Goal: Task Accomplishment & Management: Manage account settings

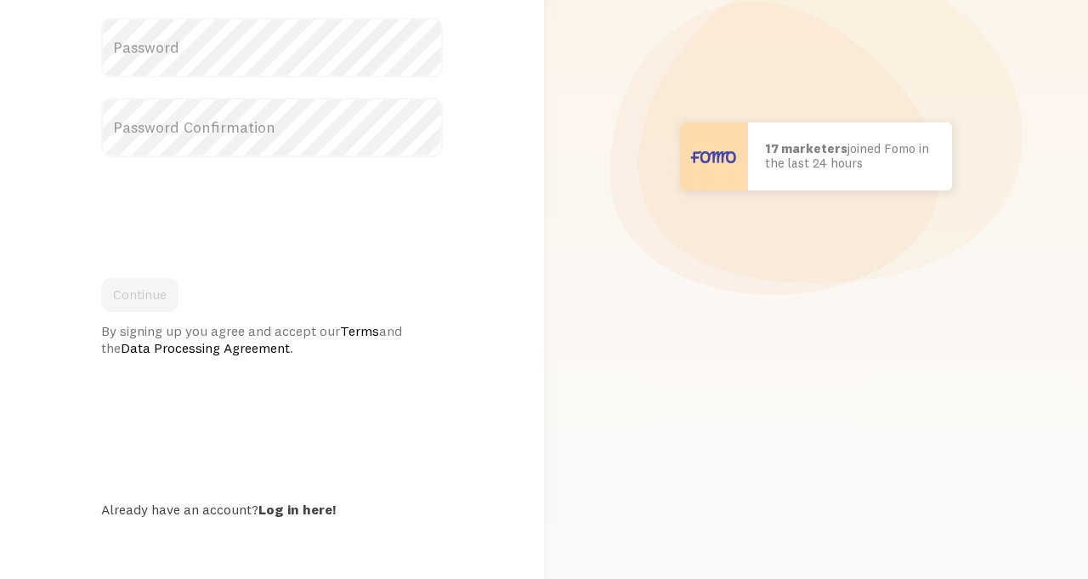
scroll to position [269, 0]
click at [303, 513] on link "Log in here!" at bounding box center [296, 508] width 77 height 17
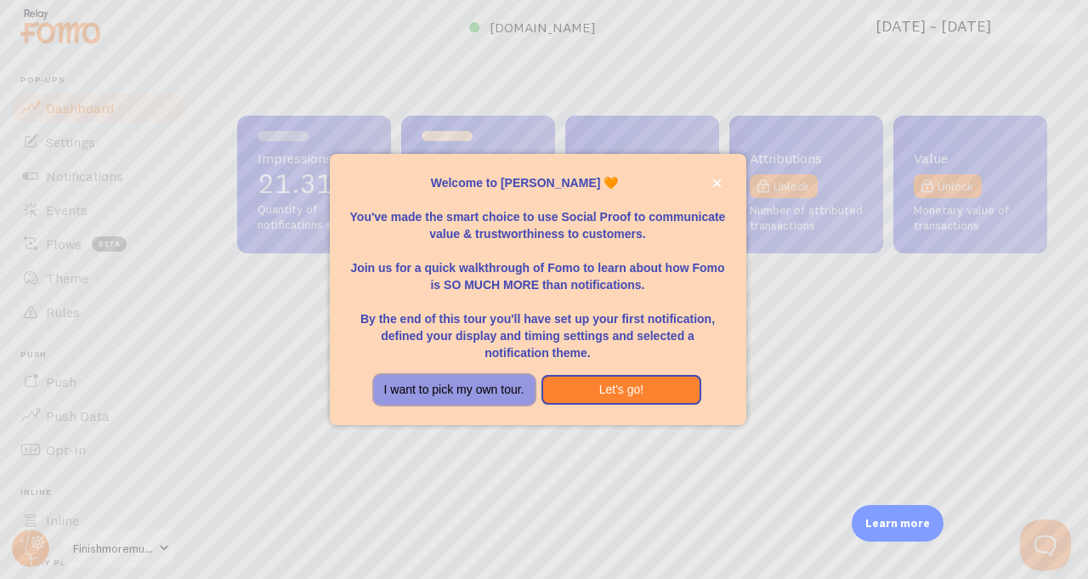
click at [490, 401] on button "I want to pick my own tour." at bounding box center [454, 390] width 161 height 31
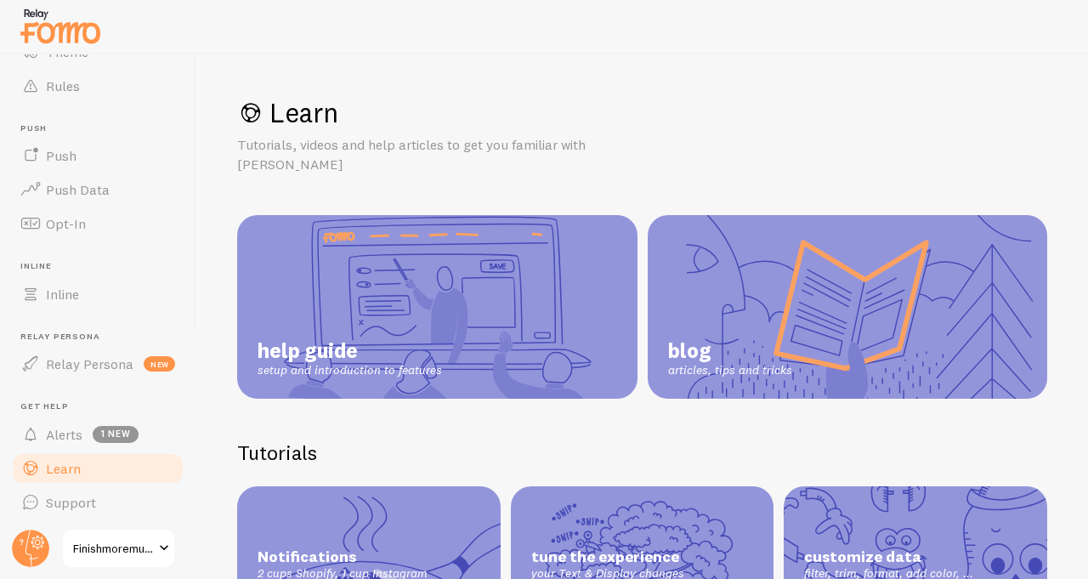
scroll to position [227, 0]
click at [28, 539] on circle at bounding box center [30, 548] width 37 height 37
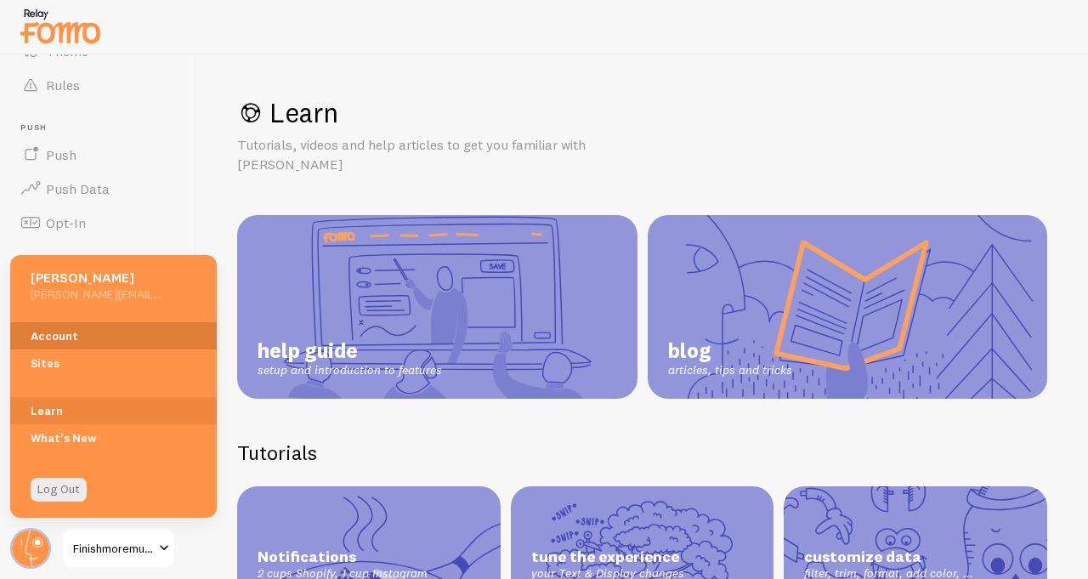
click at [95, 332] on link "Account" at bounding box center [113, 335] width 207 height 27
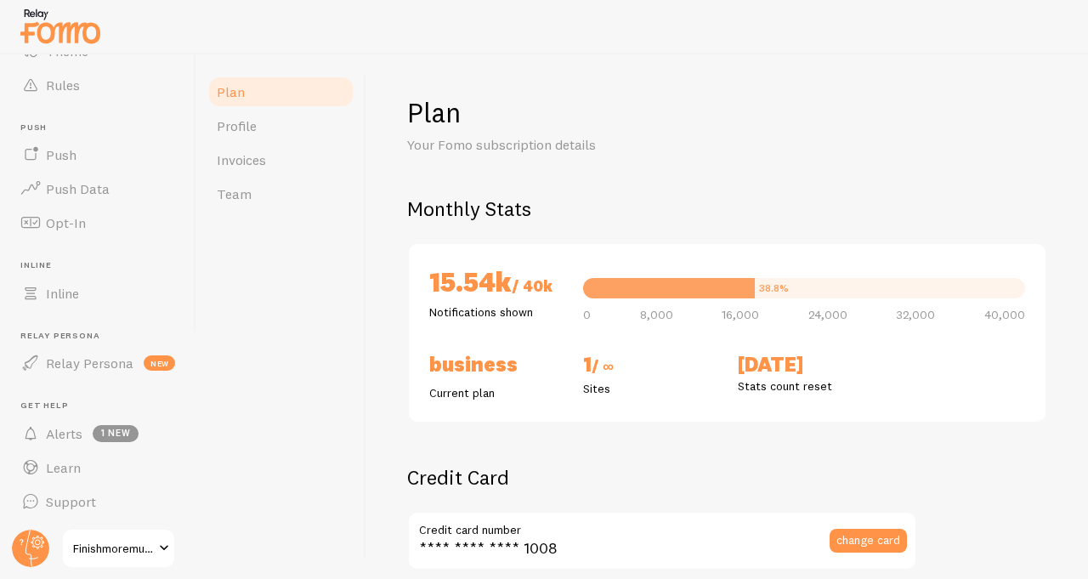
checkbox input "true"
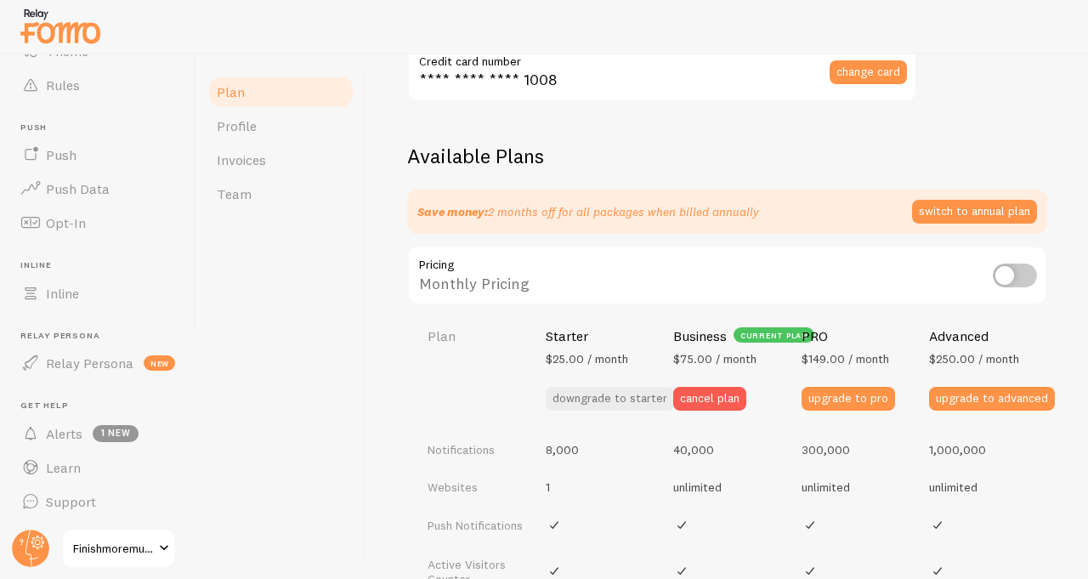
scroll to position [473, 0]
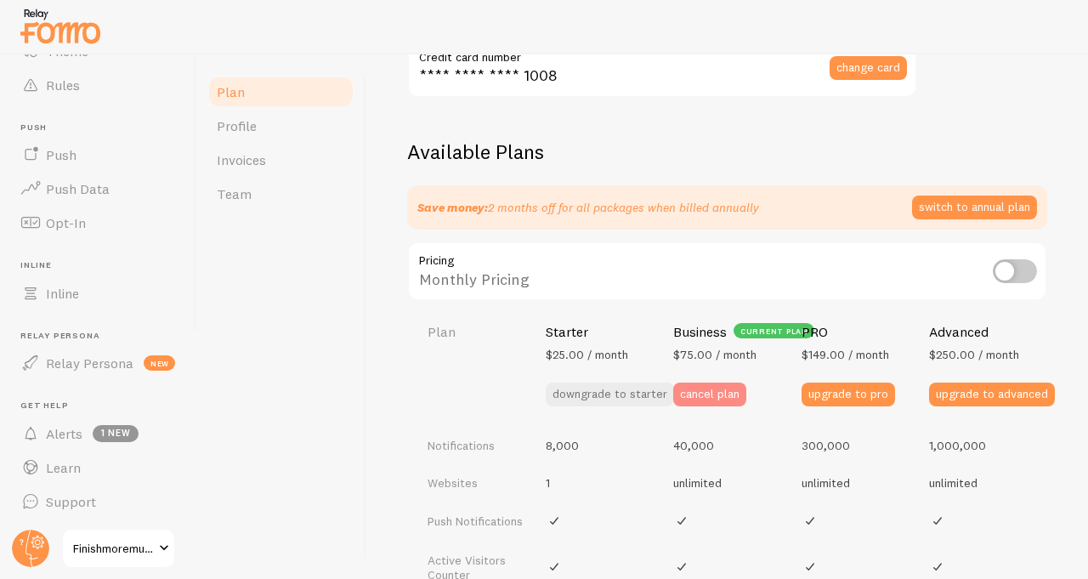
click at [704, 388] on button "cancel plan" at bounding box center [709, 395] width 73 height 24
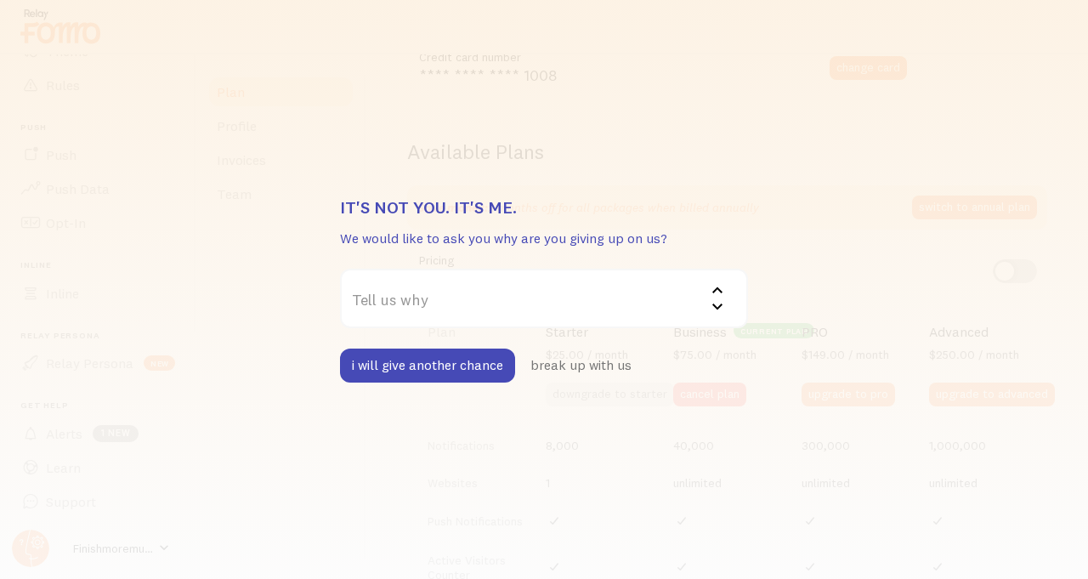
click at [524, 298] on label "Tell us why" at bounding box center [544, 299] width 408 height 60
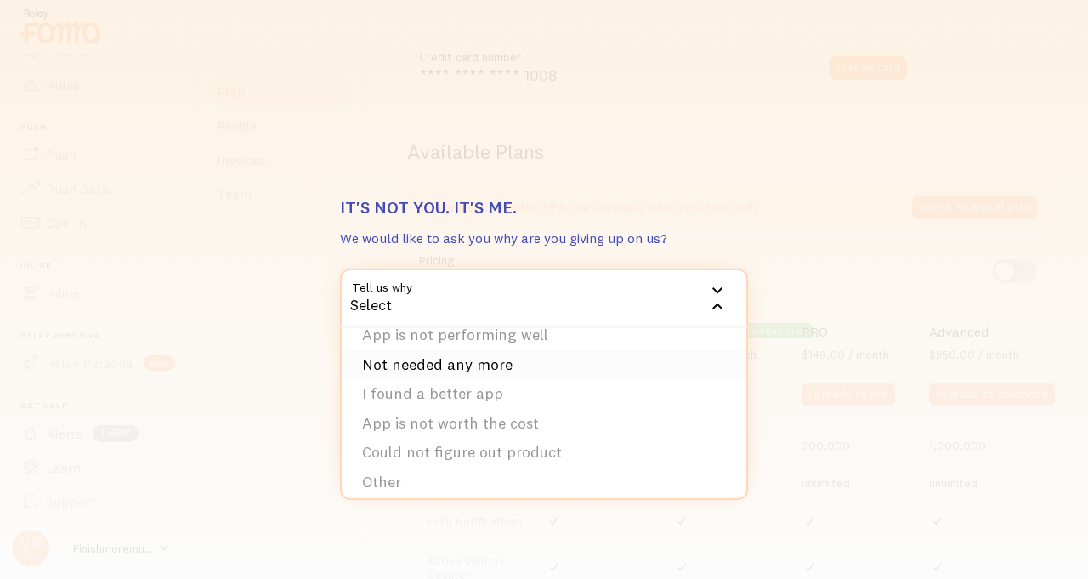
scroll to position [48, 0]
click at [514, 363] on li "Not needed any more" at bounding box center [544, 364] width 405 height 30
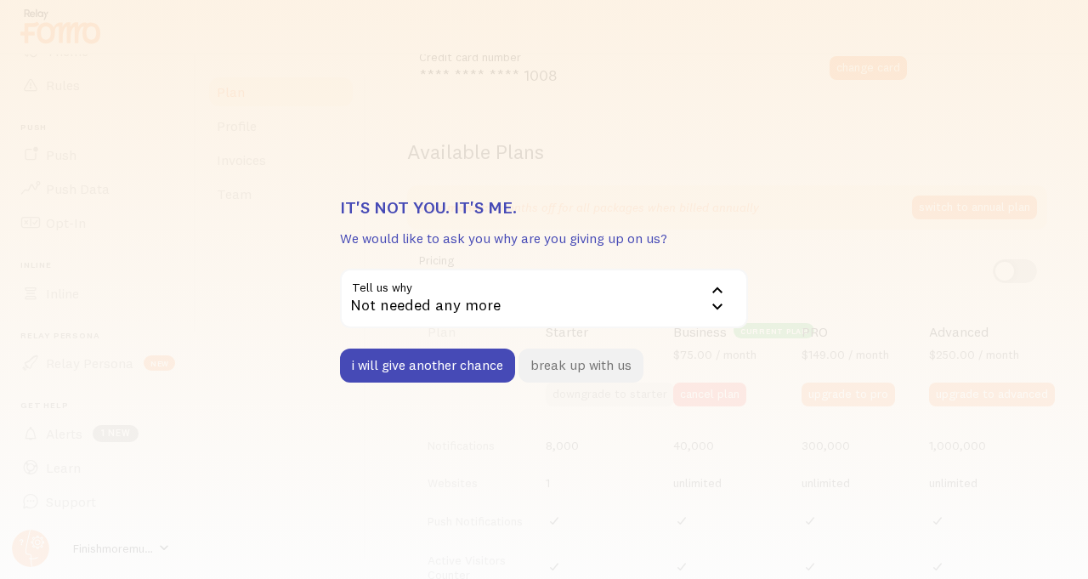
click at [589, 368] on button "break up with us" at bounding box center [581, 366] width 125 height 34
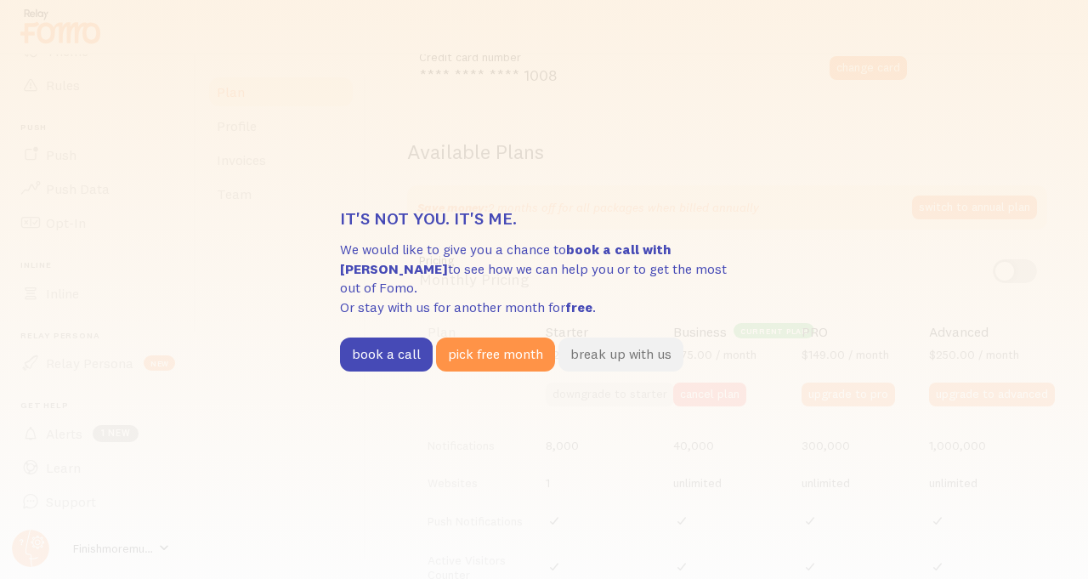
click at [591, 355] on button "break up with us" at bounding box center [620, 354] width 125 height 34
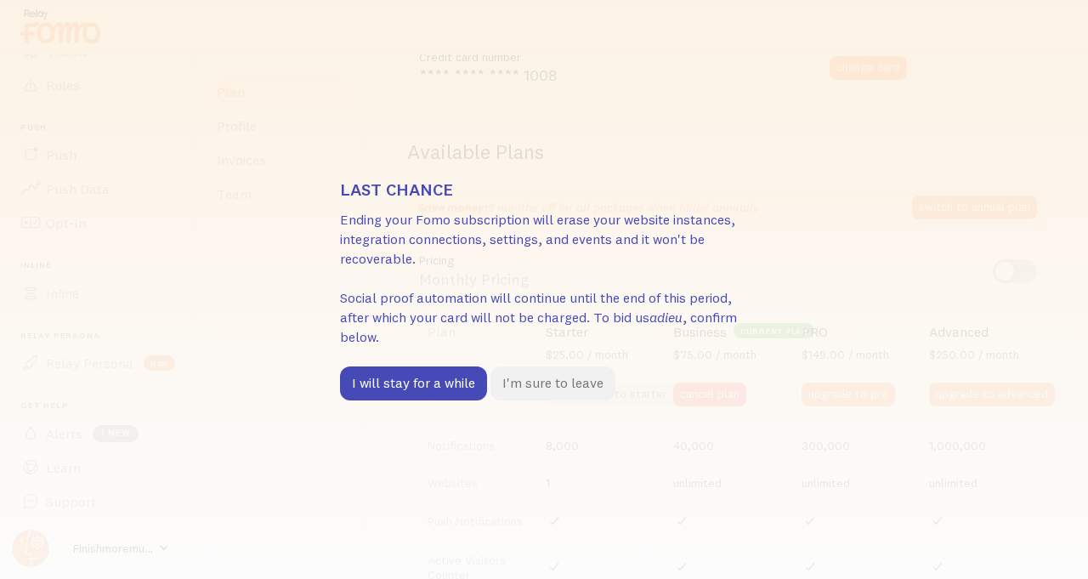
click at [530, 388] on button "I'm sure to leave" at bounding box center [552, 383] width 125 height 34
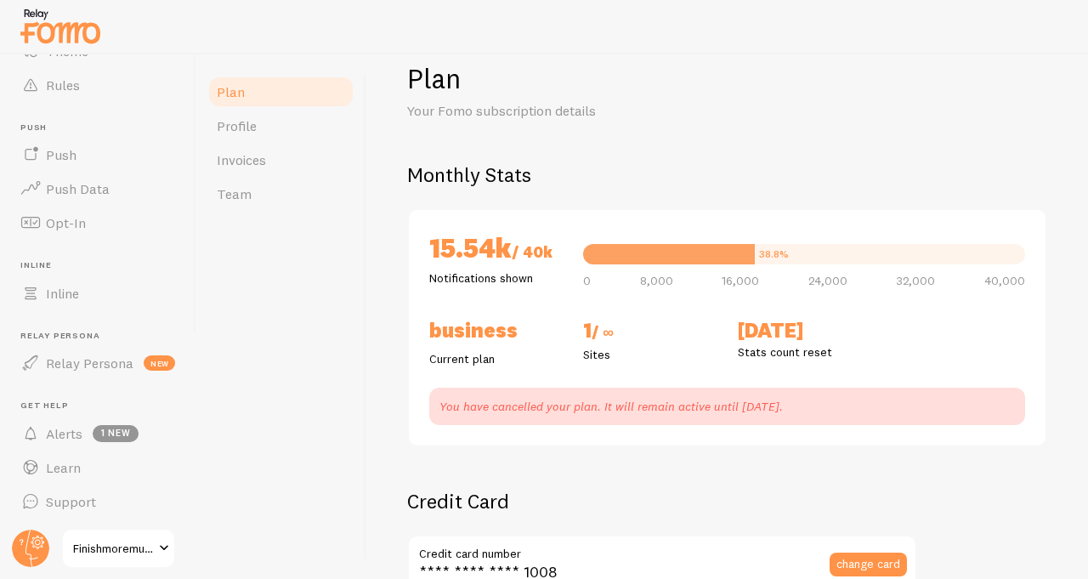
scroll to position [0, 0]
